Goal: Task Accomplishment & Management: Use online tool/utility

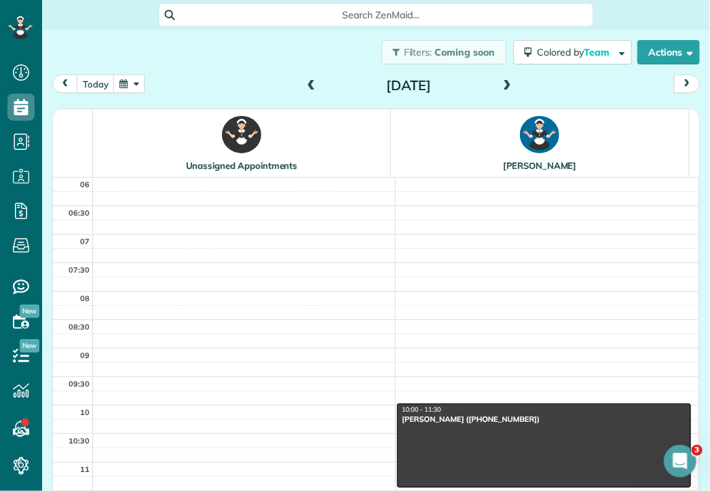
scroll to position [311, 0]
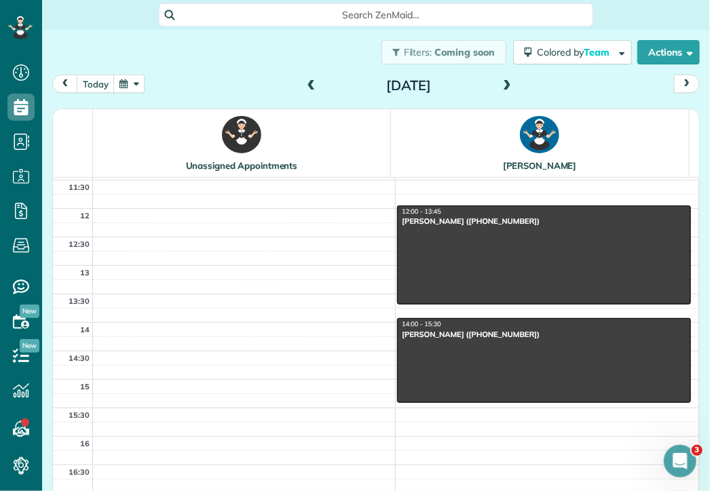
click at [503, 88] on span at bounding box center [506, 86] width 15 height 12
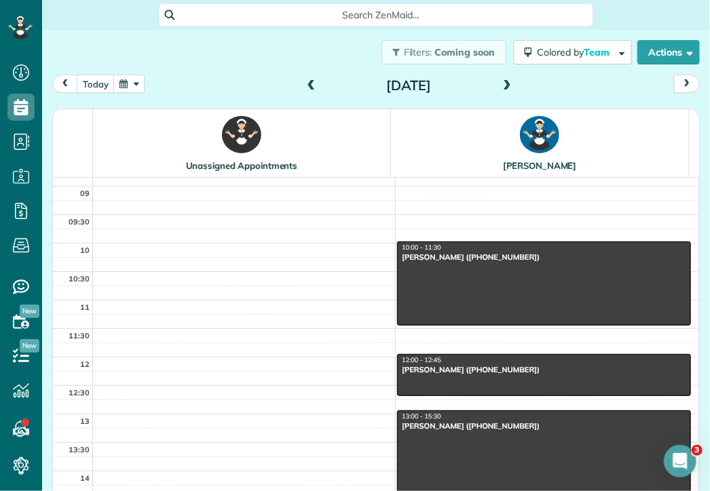
scroll to position [163, 0]
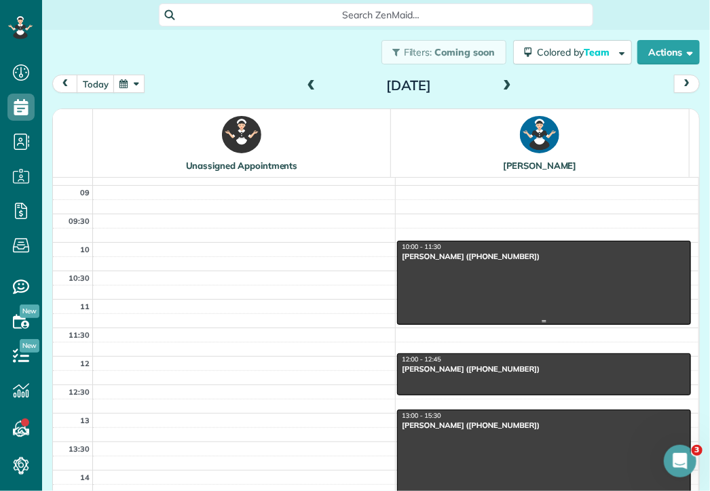
click at [440, 256] on div "[PERSON_NAME] ([PHONE_NUMBER])" at bounding box center [544, 256] width 286 height 9
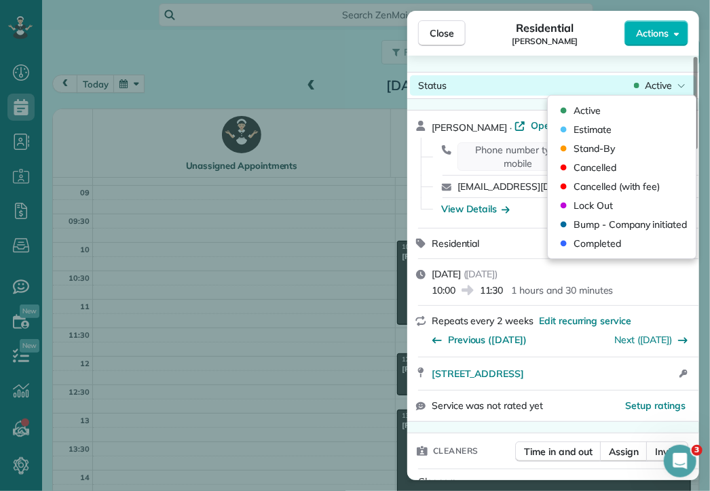
click at [676, 82] on div "Active" at bounding box center [659, 86] width 57 height 14
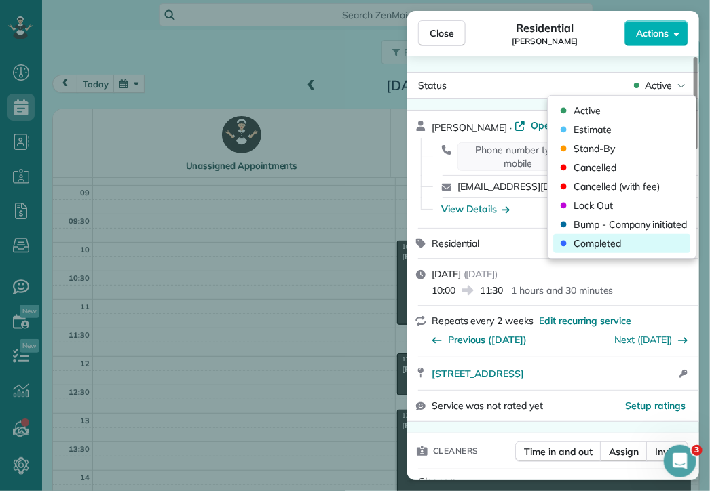
click at [613, 238] on span "Completed" at bounding box center [596, 244] width 47 height 14
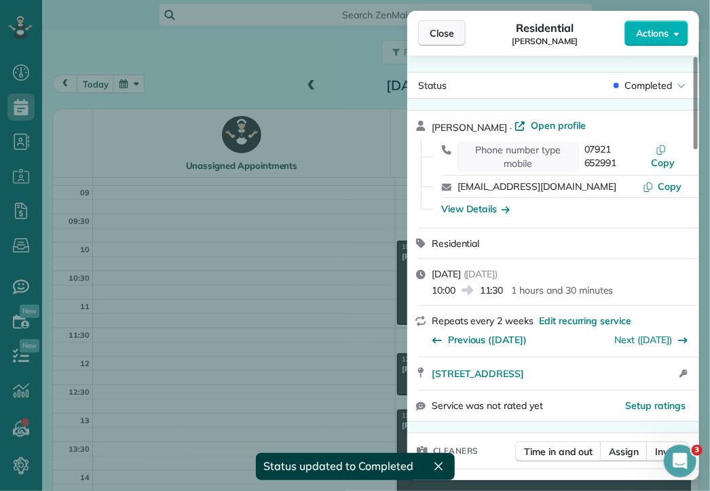
click at [453, 29] on span "Close" at bounding box center [441, 33] width 24 height 14
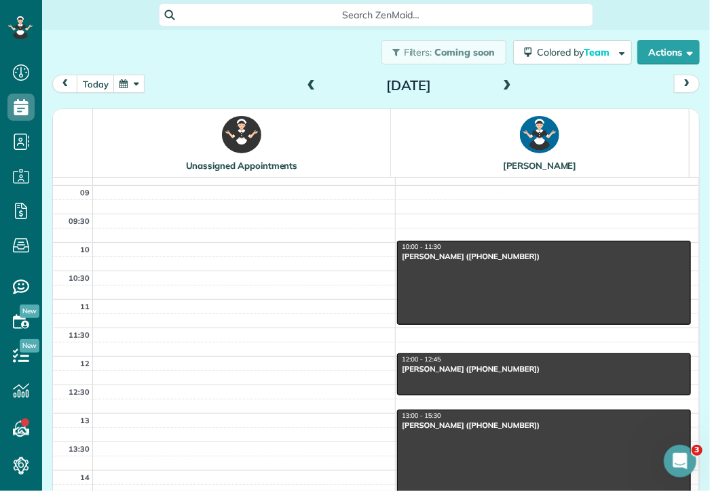
scroll to position [22, 0]
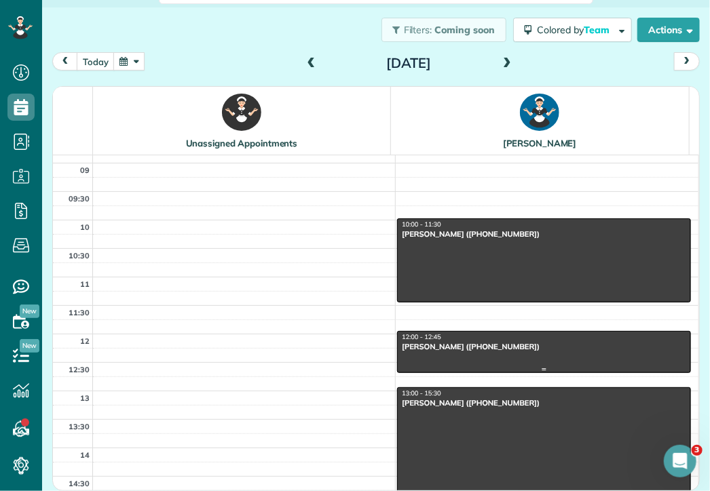
click at [488, 339] on div "12:00 - 12:45" at bounding box center [544, 337] width 286 height 9
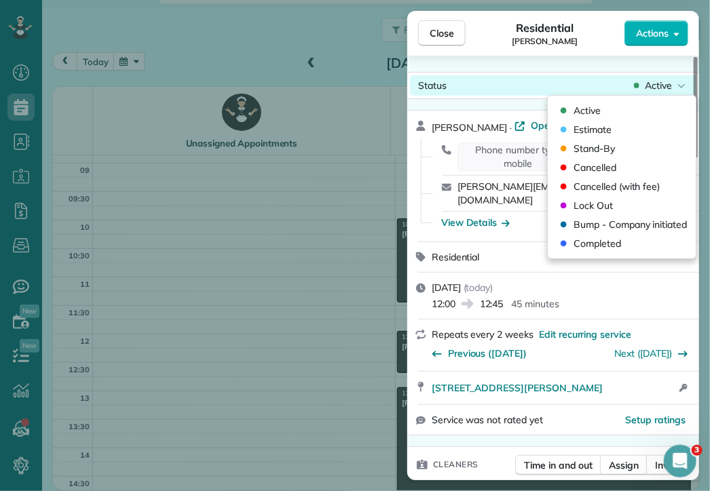
click at [652, 89] on span "Active" at bounding box center [658, 86] width 27 height 14
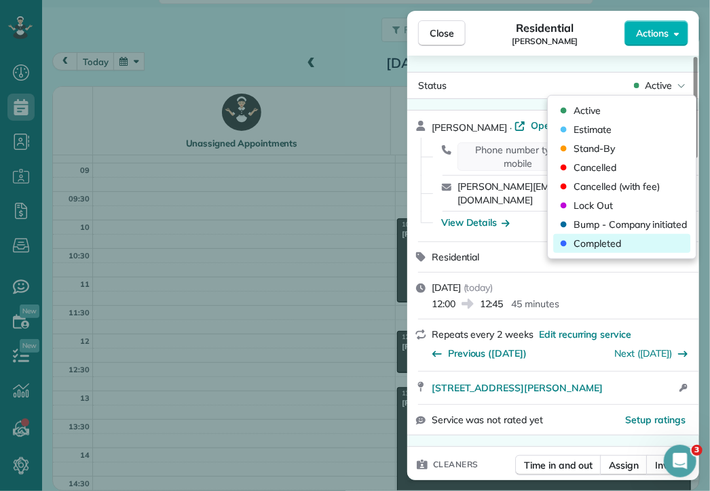
click at [605, 243] on span "Completed" at bounding box center [596, 244] width 47 height 14
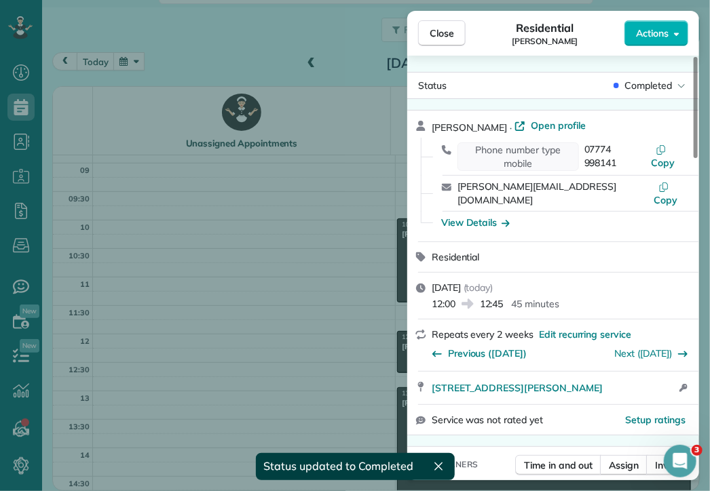
scroll to position [22, 0]
click at [443, 32] on span "Close" at bounding box center [441, 33] width 24 height 14
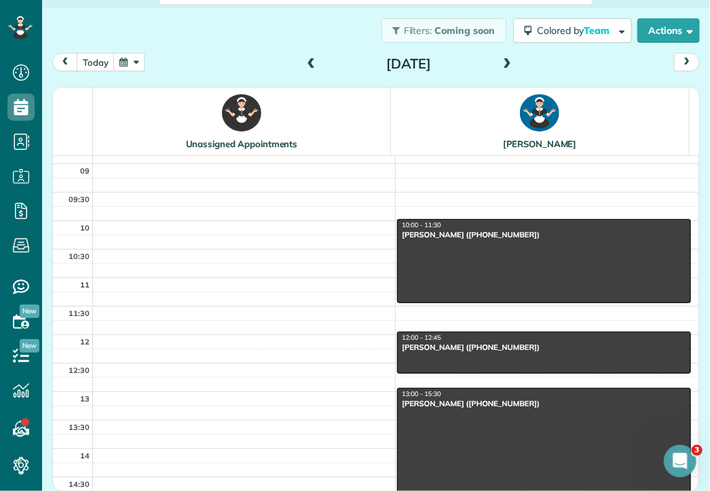
click at [443, 32] on body "Dashboard Scheduling Calendar View List View Dispatch View - Weekly scheduling …" at bounding box center [355, 245] width 710 height 491
click at [491, 397] on div "13:00 - 15:30" at bounding box center [544, 394] width 286 height 9
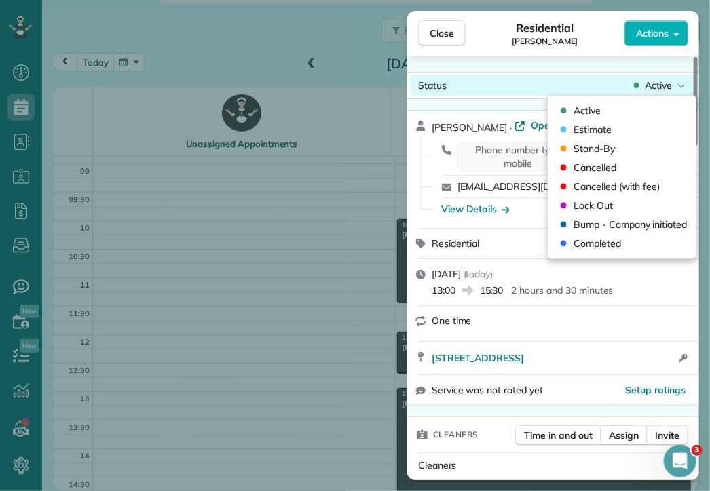
click at [667, 83] on span "Active" at bounding box center [658, 86] width 27 height 14
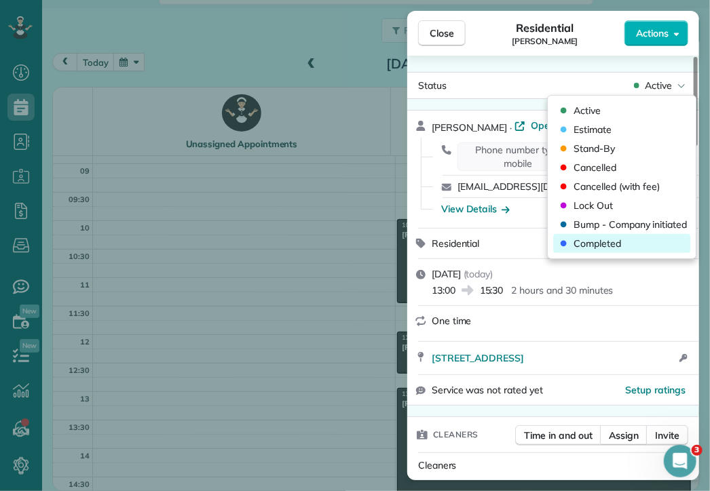
click at [609, 244] on span "Completed" at bounding box center [596, 244] width 47 height 14
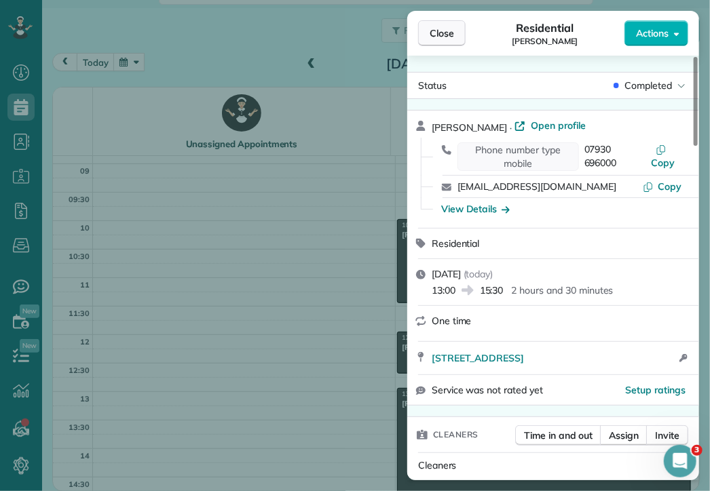
click at [459, 26] on button "Close" at bounding box center [441, 33] width 47 height 26
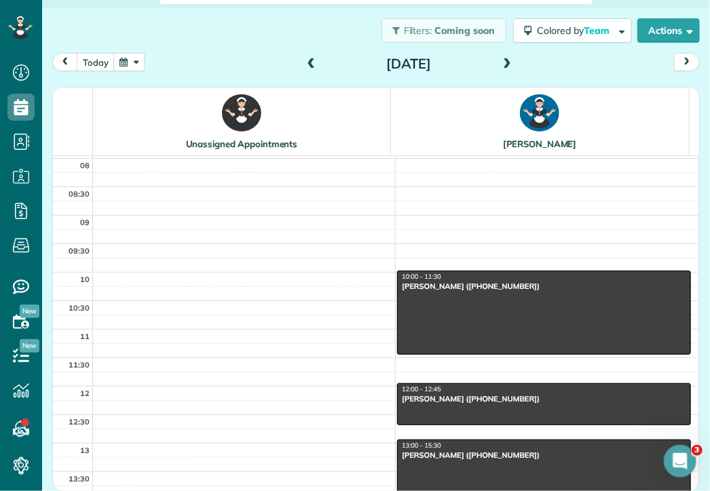
scroll to position [111, 0]
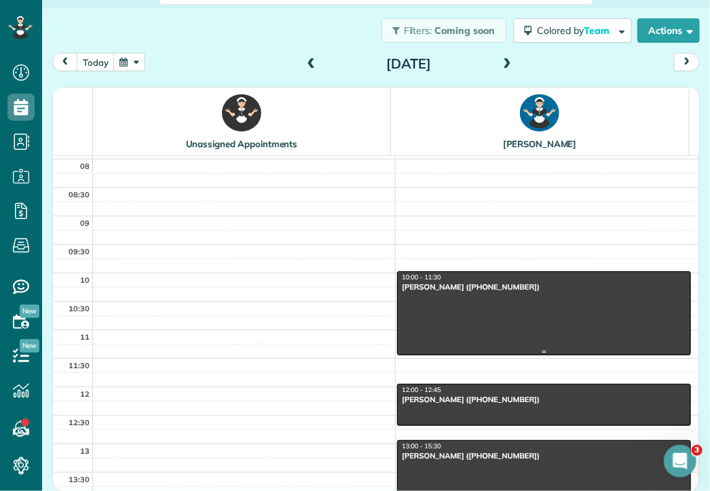
click at [457, 286] on div "[PERSON_NAME] ([PHONE_NUMBER])" at bounding box center [544, 286] width 286 height 9
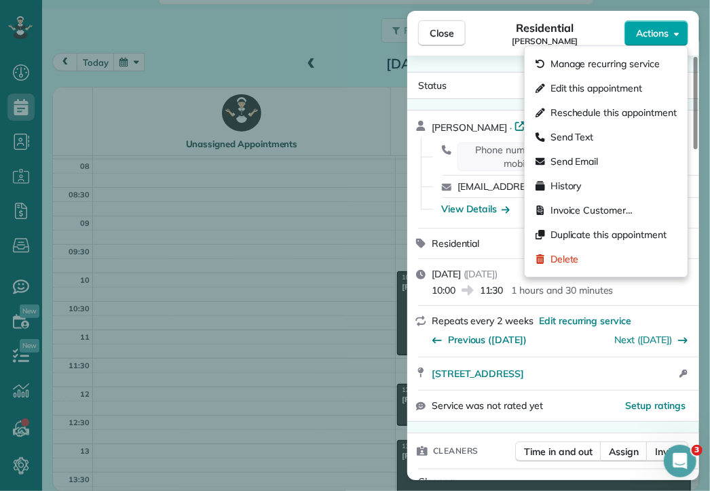
click at [649, 41] on button "Actions" at bounding box center [656, 33] width 64 height 26
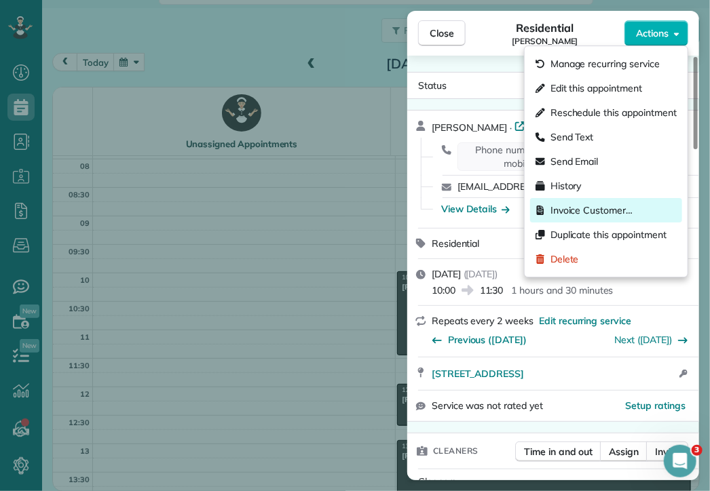
click at [580, 206] on span "Invoice Customer…" at bounding box center [591, 211] width 82 height 14
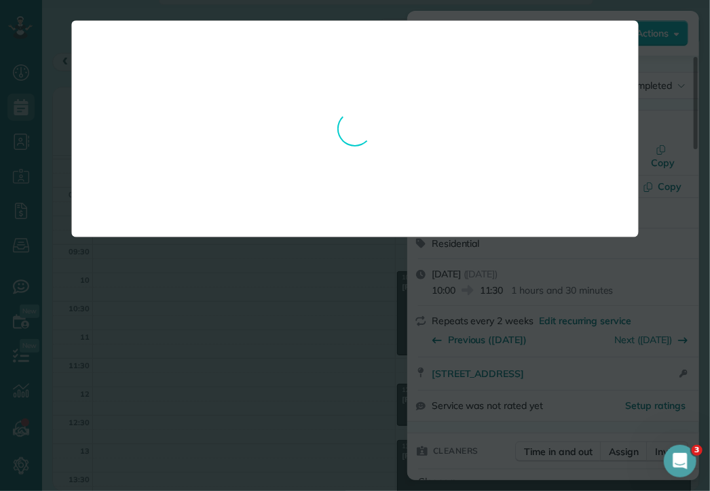
click at [334, 285] on div at bounding box center [355, 245] width 710 height 491
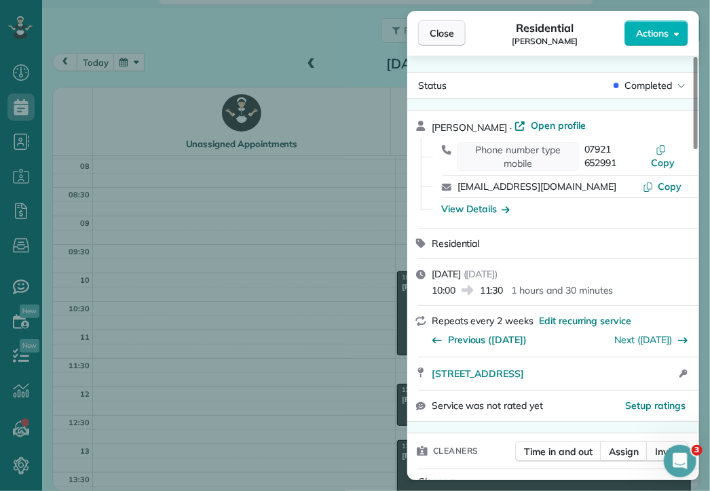
click at [438, 35] on span "Close" at bounding box center [441, 33] width 24 height 14
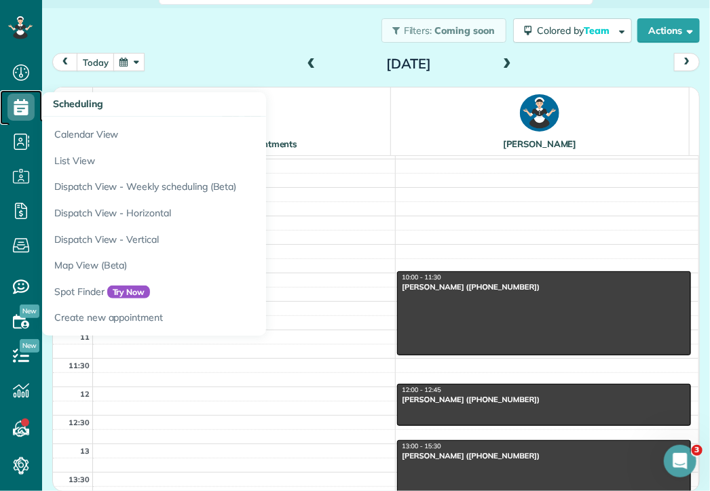
click at [16, 104] on use at bounding box center [21, 107] width 14 height 16
